Goal: Task Accomplishment & Management: Manage account settings

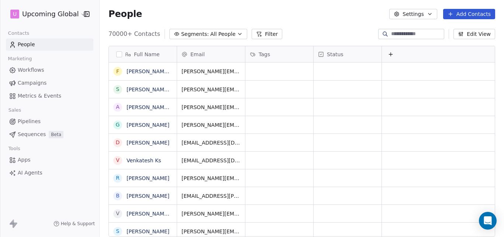
scroll to position [203, 399]
click at [237, 34] on icon "button" at bounding box center [240, 34] width 6 height 6
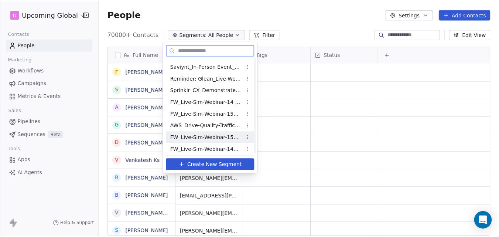
scroll to position [273, 0]
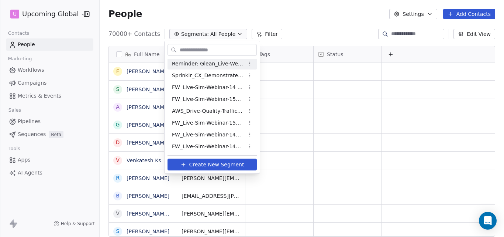
click at [217, 9] on html "U Upcoming Global Contacts People Marketing Workflows Campaigns Metrics & Event…" at bounding box center [252, 118] width 504 height 237
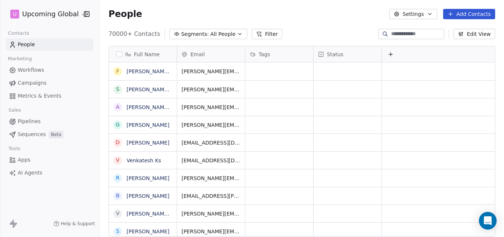
click at [452, 13] on icon at bounding box center [451, 14] width 6 height 6
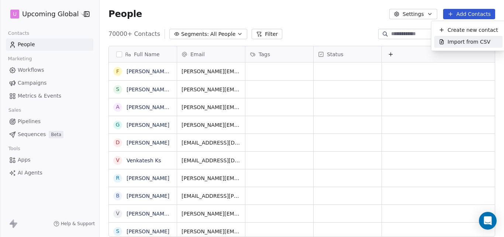
click at [460, 40] on span "Import from CSV" at bounding box center [469, 42] width 43 height 8
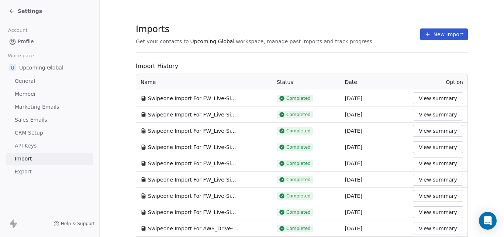
click at [440, 34] on button "New Import" at bounding box center [445, 34] width 48 height 12
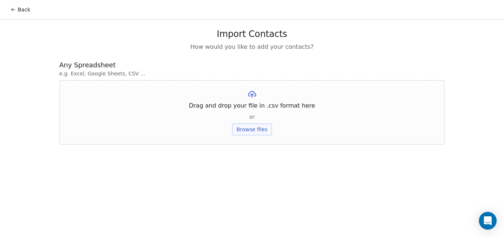
click at [262, 130] on button "Browse files" at bounding box center [252, 129] width 40 height 12
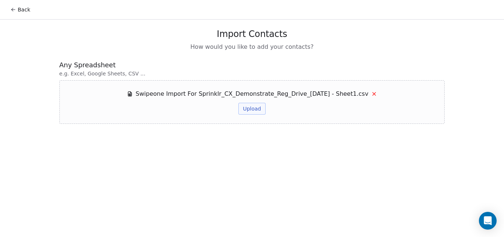
click at [251, 109] on button "Upload" at bounding box center [252, 109] width 27 height 12
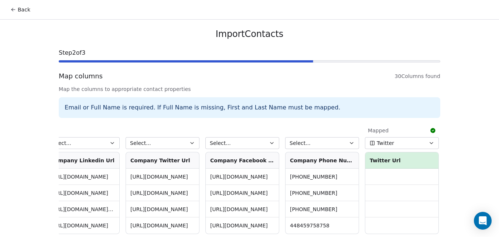
scroll to position [0, 1928]
click at [314, 143] on button "Select..." at bounding box center [322, 143] width 74 height 12
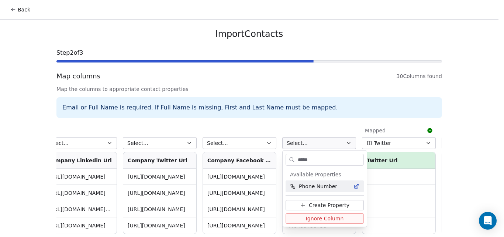
type input "*****"
click at [320, 187] on span "Phone Number" at bounding box center [318, 185] width 38 height 7
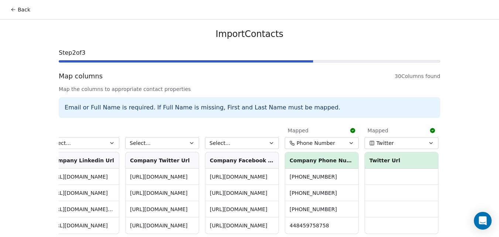
scroll to position [34, 0]
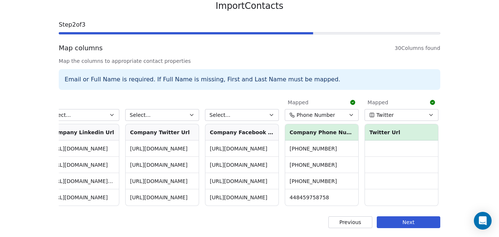
click at [404, 224] on button "Next" at bounding box center [409, 222] width 64 height 12
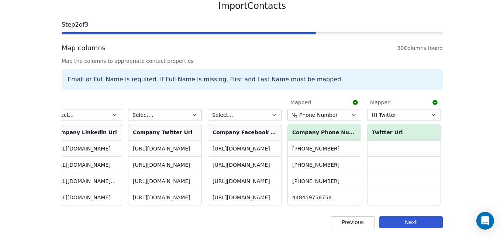
scroll to position [0, 0]
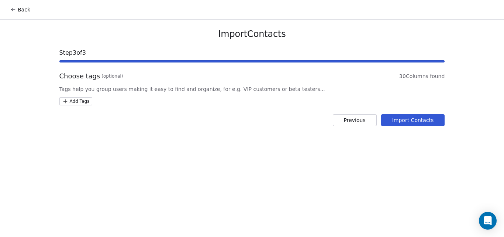
click at [405, 121] on button "Import Contacts" at bounding box center [413, 120] width 64 height 12
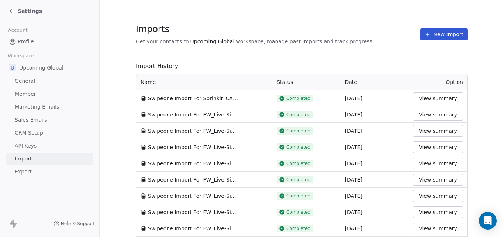
click at [32, 12] on span "Settings" at bounding box center [30, 10] width 24 height 7
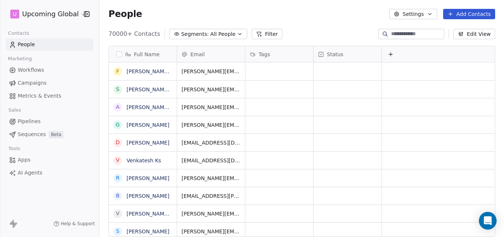
scroll to position [203, 399]
click at [256, 33] on icon at bounding box center [259, 34] width 6 height 6
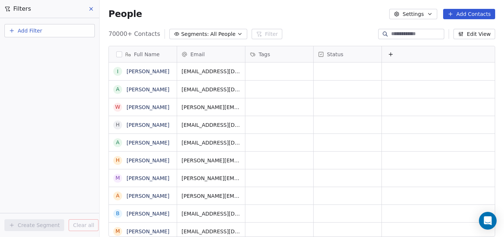
click at [70, 32] on button "Add Filter" at bounding box center [49, 30] width 90 height 13
click at [65, 49] on div "Contact properties" at bounding box center [49, 48] width 75 height 8
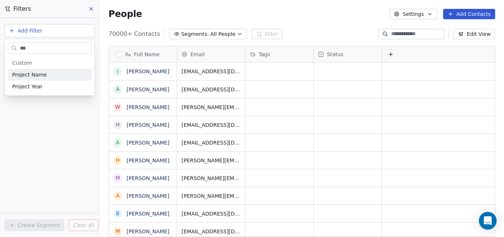
type input "***"
click at [58, 73] on div "Project Name" at bounding box center [49, 74] width 75 height 7
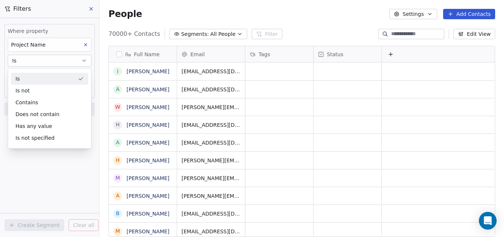
click at [55, 60] on button "Is" at bounding box center [50, 61] width 84 height 12
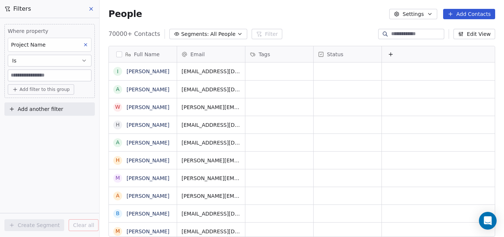
click at [54, 72] on input at bounding box center [49, 75] width 83 height 11
paste input "**********"
type input "**********"
click at [57, 89] on span "Add filter to this group" at bounding box center [45, 89] width 50 height 6
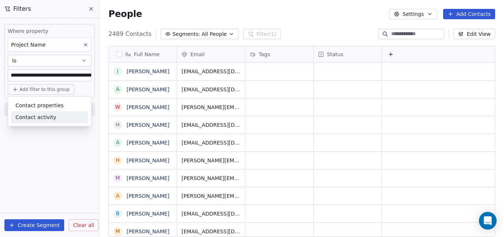
scroll to position [203, 399]
click at [35, 223] on html "**********" at bounding box center [252, 118] width 504 height 237
click at [19, 224] on button "Create Segment" at bounding box center [34, 225] width 60 height 12
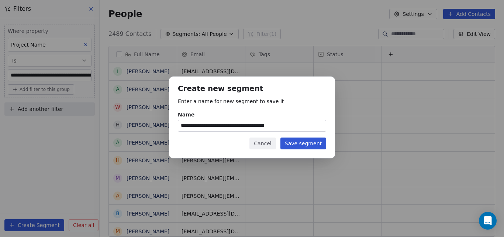
type input "**********"
click at [299, 144] on button "Save segment" at bounding box center [304, 143] width 46 height 12
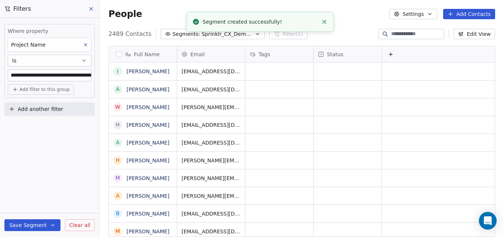
click at [324, 22] on line "Close toast" at bounding box center [324, 21] width 3 height 3
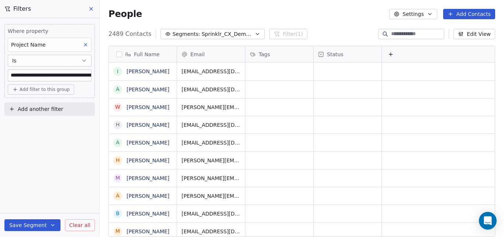
click at [239, 19] on div "People Settings Add Contacts" at bounding box center [302, 14] width 405 height 28
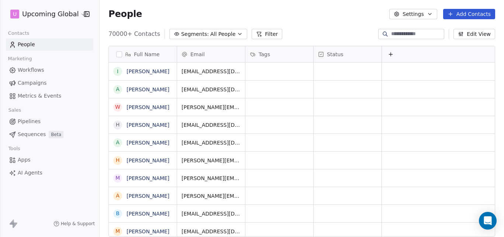
scroll to position [203, 399]
click at [237, 33] on icon "button" at bounding box center [240, 34] width 6 height 6
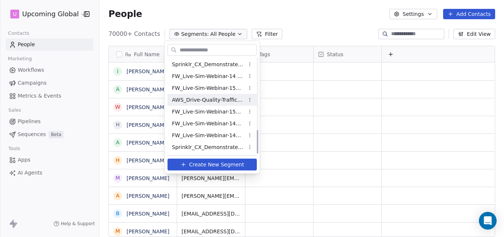
scroll to position [285, 0]
click at [209, 145] on span "Sprinklr_CX_Demonstrate_Reg_Drive_[DATE]" at bounding box center [208, 147] width 72 height 8
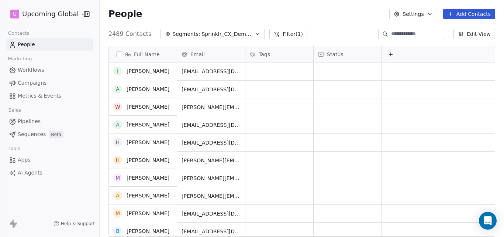
scroll to position [0, 0]
click at [255, 35] on icon "button" at bounding box center [258, 34] width 6 height 6
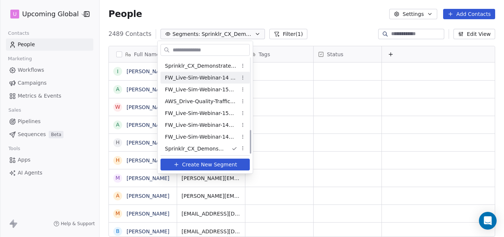
scroll to position [285, 0]
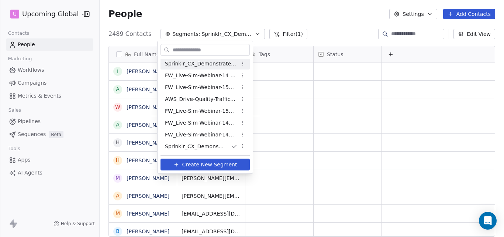
click at [190, 17] on html "U Upcoming Global Contacts People Marketing Workflows Campaigns Metrics & Event…" at bounding box center [252, 118] width 504 height 237
